Goal: Check status

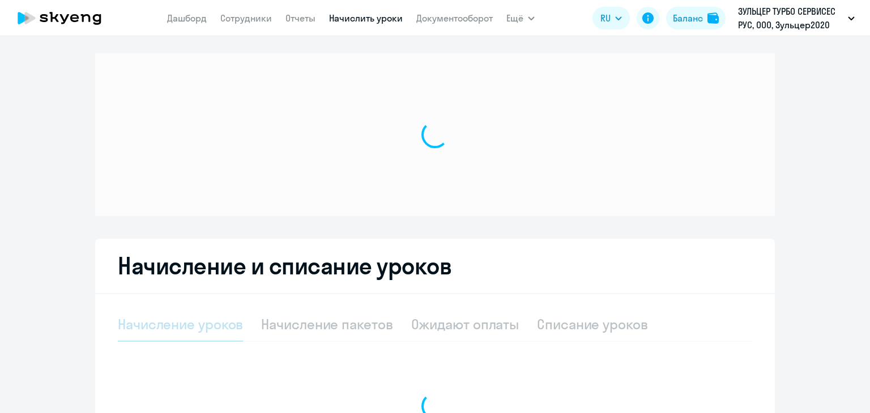
select select "10"
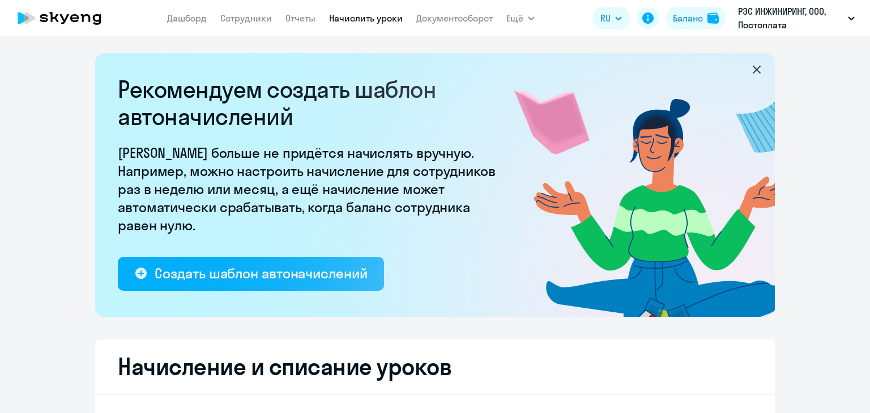
select select "10"
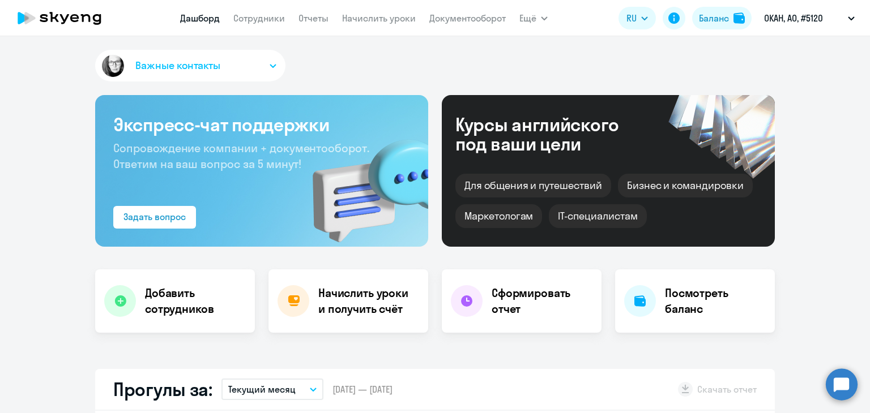
select select "30"
